Goal: Transaction & Acquisition: Obtain resource

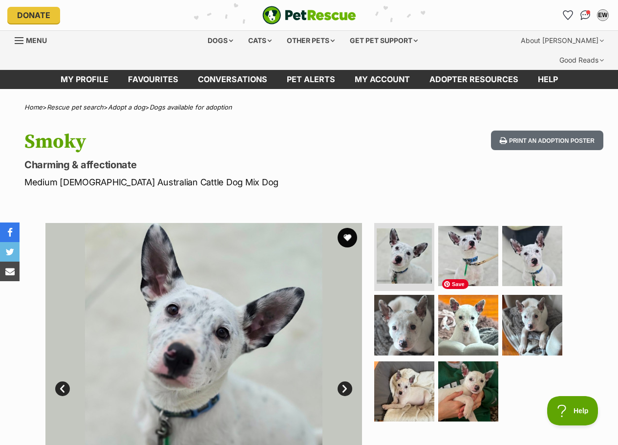
click at [462, 305] on img at bounding box center [468, 325] width 60 height 60
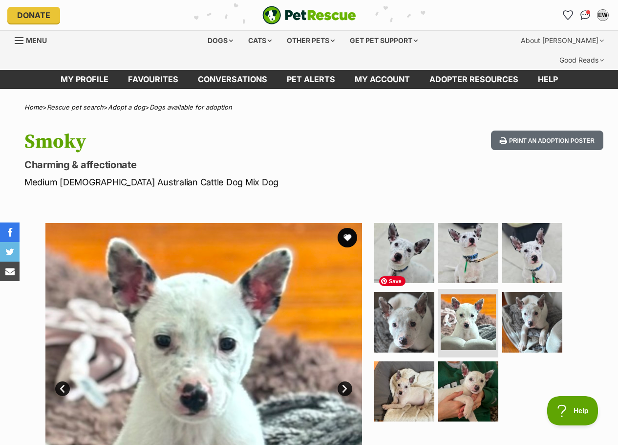
click at [416, 305] on img at bounding box center [404, 322] width 60 height 60
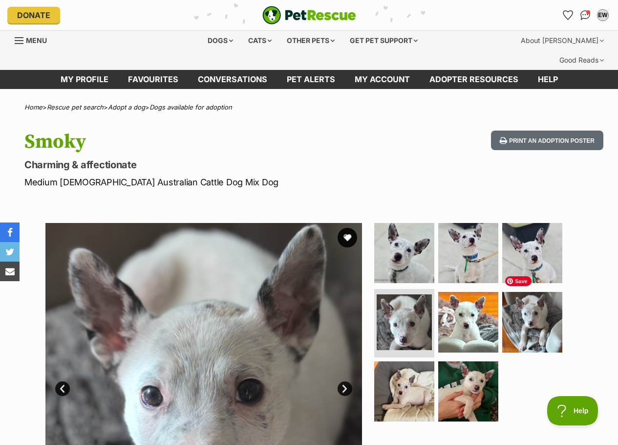
click at [533, 302] on img at bounding box center [532, 322] width 60 height 60
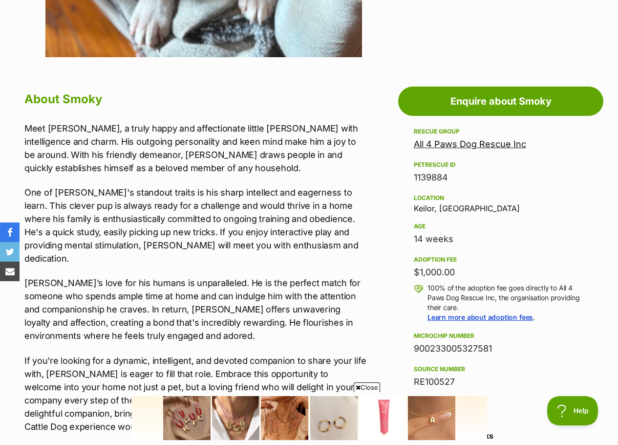
scroll to position [489, 0]
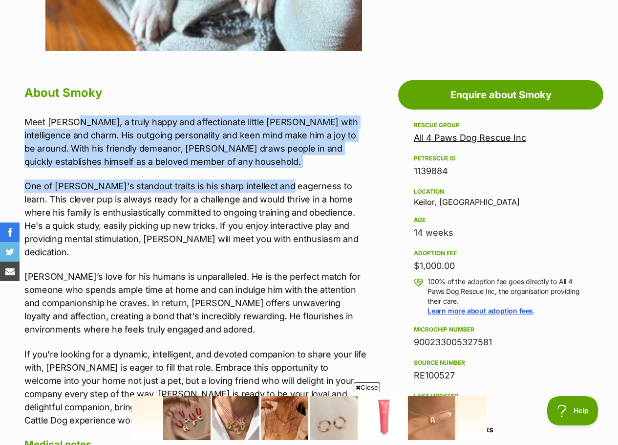
drag, startPoint x: 78, startPoint y: 98, endPoint x: 285, endPoint y: 149, distance: 213.4
click at [285, 149] on div "Meet [PERSON_NAME], a truly happy and affectionate little [PERSON_NAME] with in…" at bounding box center [195, 270] width 343 height 311
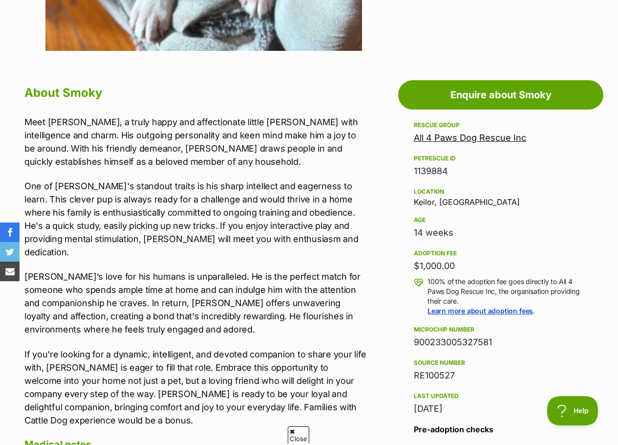
click at [287, 202] on p "One of [PERSON_NAME]'s standout traits is his sharp intellect and eagerness to …" at bounding box center [195, 218] width 343 height 79
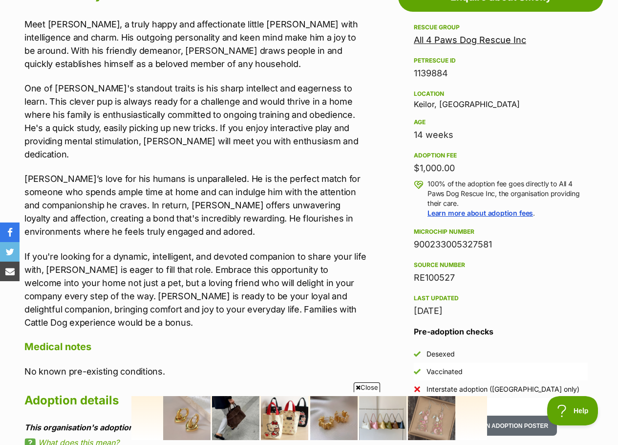
scroll to position [0, 0]
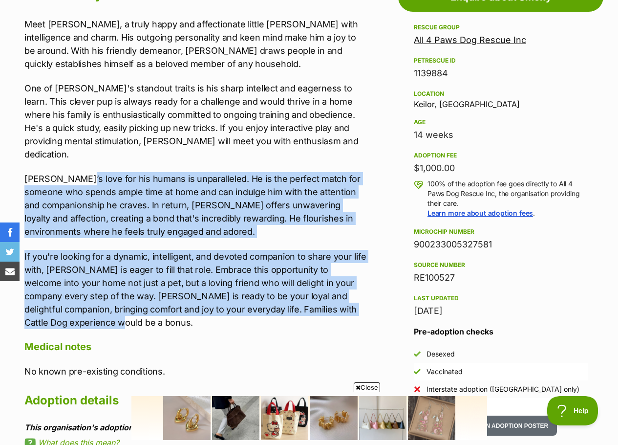
drag, startPoint x: 80, startPoint y: 145, endPoint x: 286, endPoint y: 283, distance: 248.5
click at [286, 283] on div "Meet [PERSON_NAME], a truly happy and affectionate little [PERSON_NAME] with in…" at bounding box center [195, 173] width 343 height 311
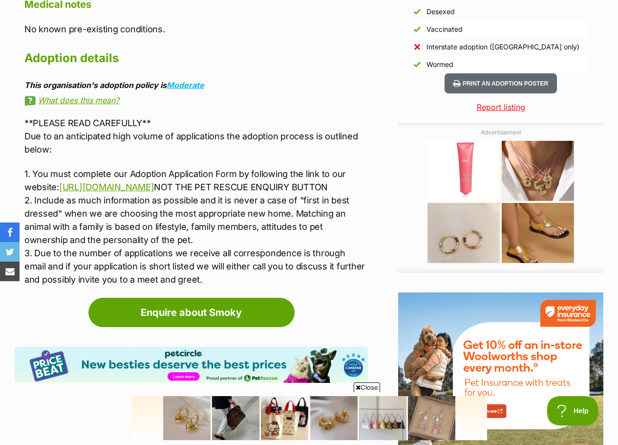
click at [154, 182] on link "[URL][DOMAIN_NAME]" at bounding box center [106, 187] width 95 height 10
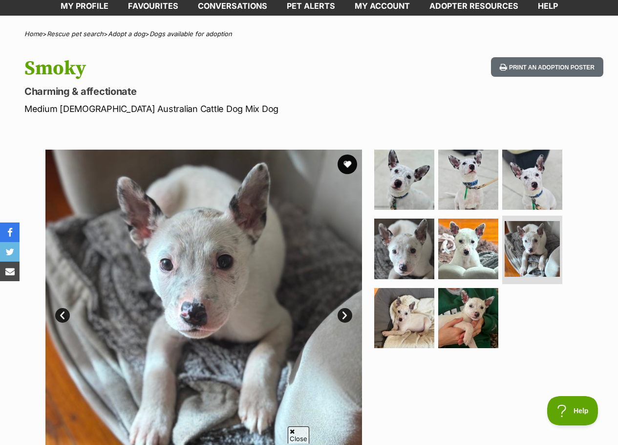
scroll to position [49, 0]
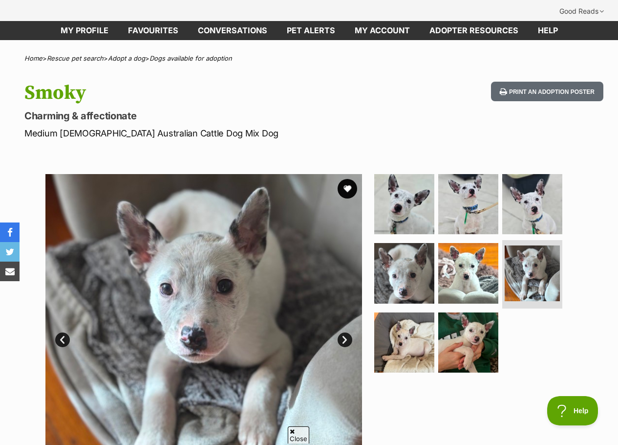
click at [347, 179] on button "favourite" at bounding box center [348, 189] width 20 height 20
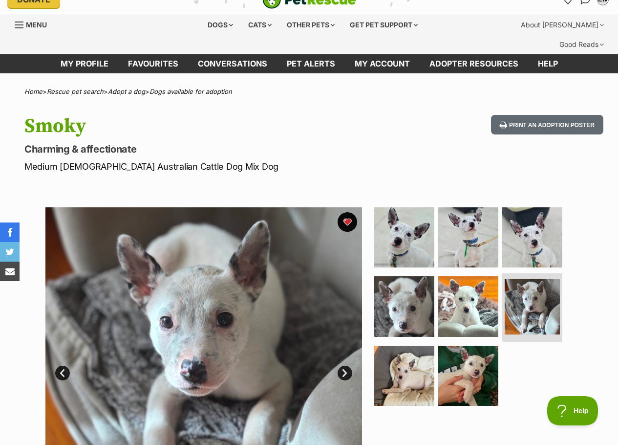
scroll to position [0, 0]
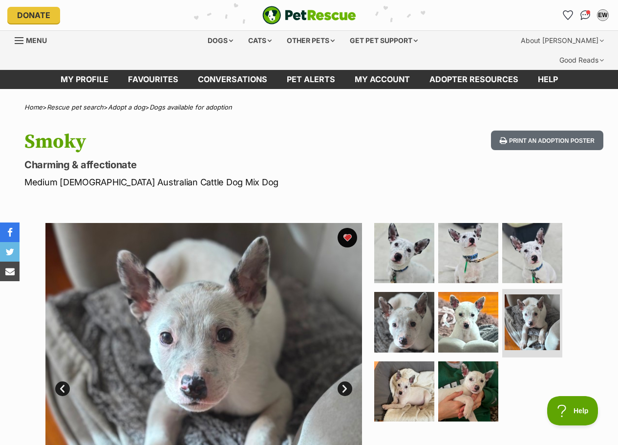
click at [564, 13] on icon "Favourites" at bounding box center [567, 15] width 9 height 9
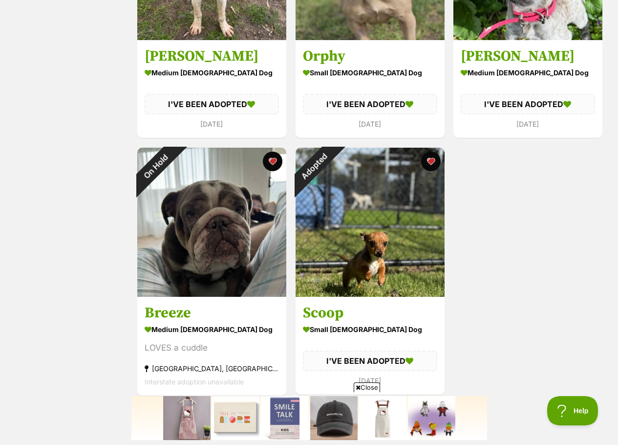
scroll to position [1710, 0]
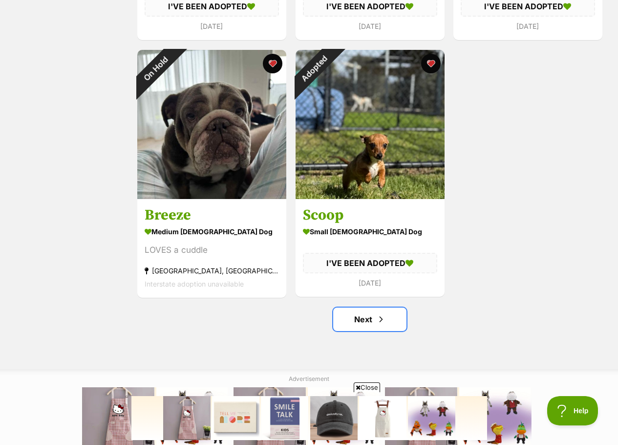
click at [367, 307] on link "Next" at bounding box center [369, 318] width 73 height 23
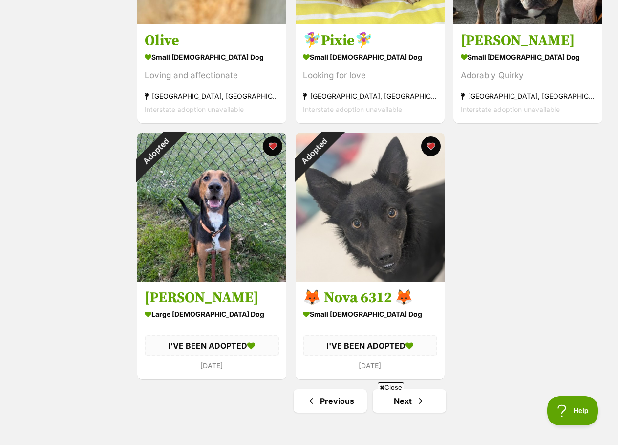
scroll to position [1661, 0]
